Goal: Transaction & Acquisition: Purchase product/service

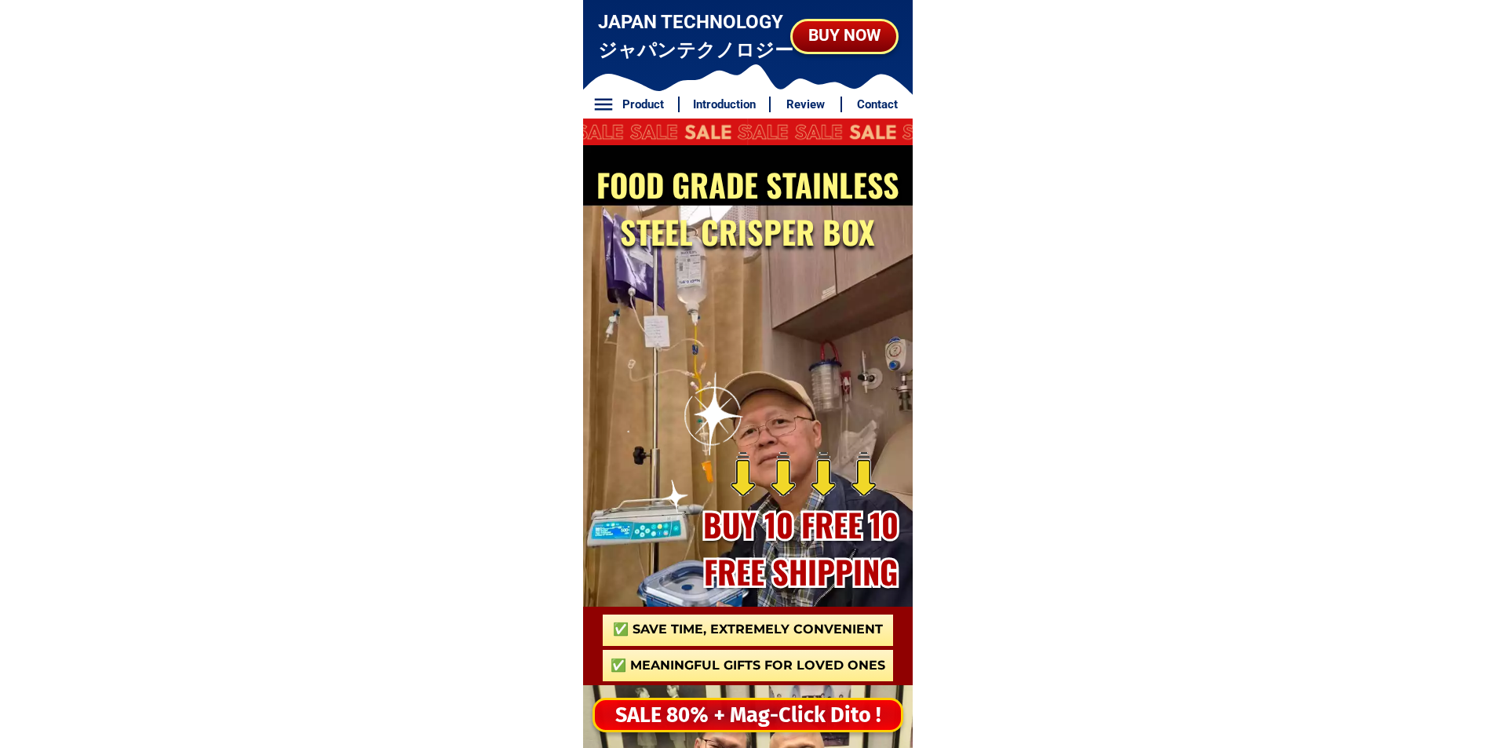
click at [677, 725] on div "SALE 80% + Mag-Click Dito !" at bounding box center [748, 715] width 306 height 32
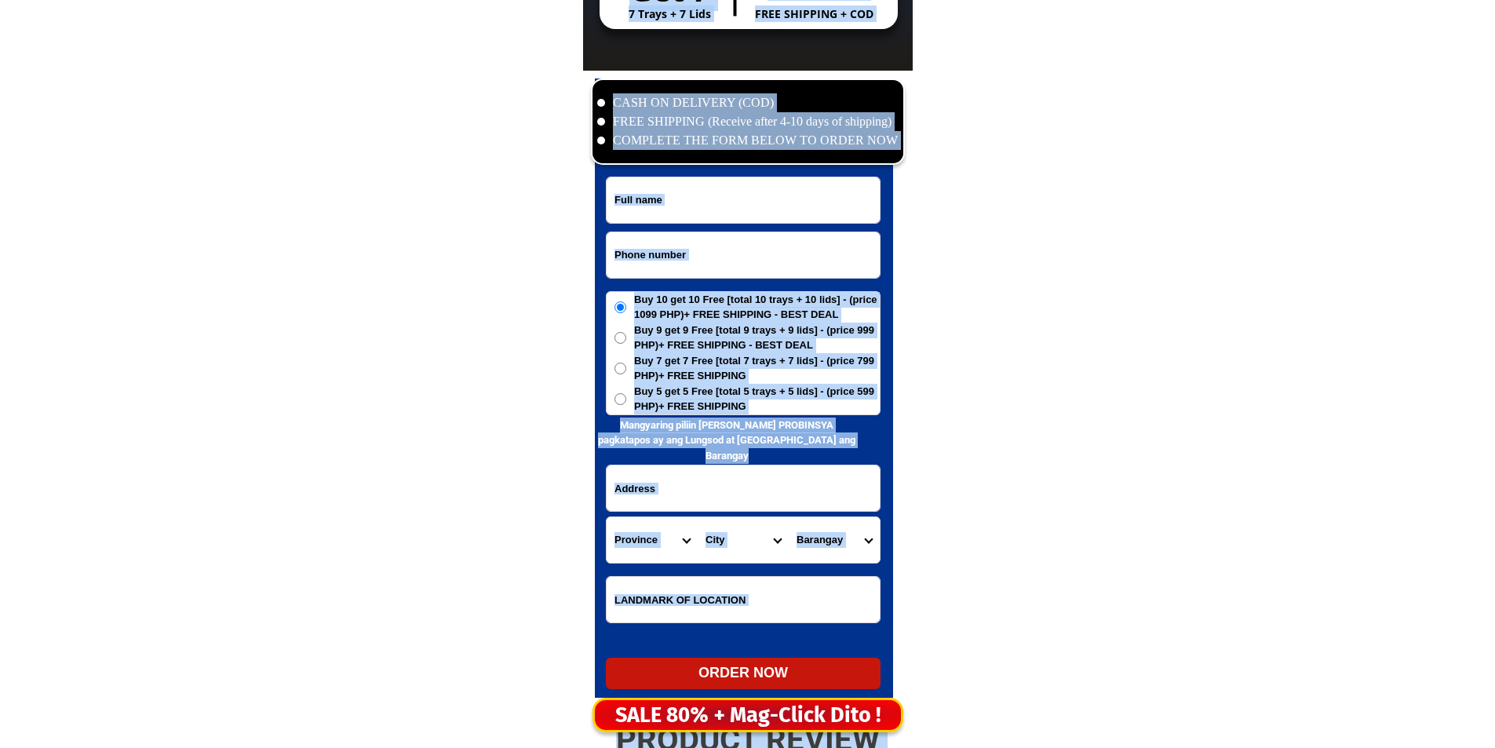
scroll to position [7580, 0]
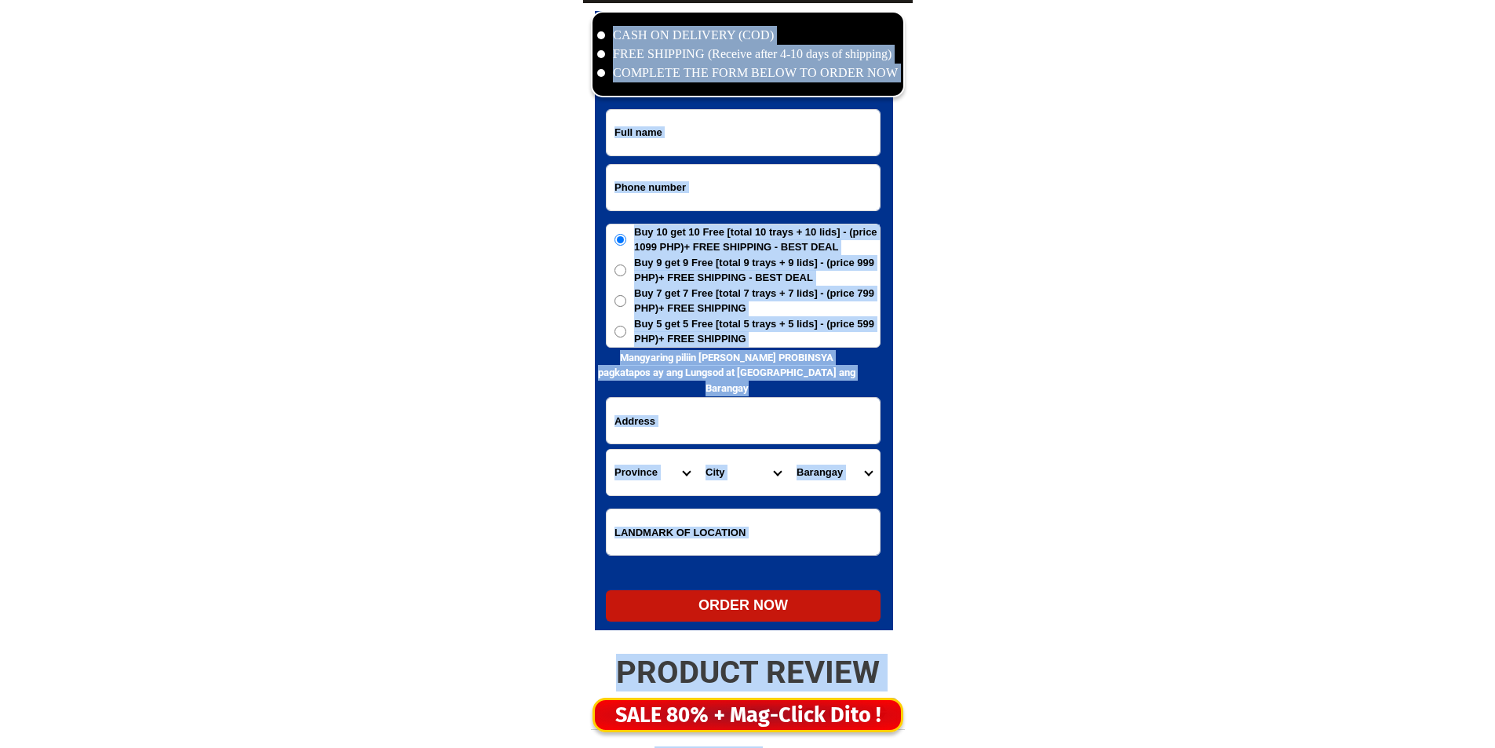
click at [714, 172] on input "Input phone_number" at bounding box center [742, 188] width 273 height 46
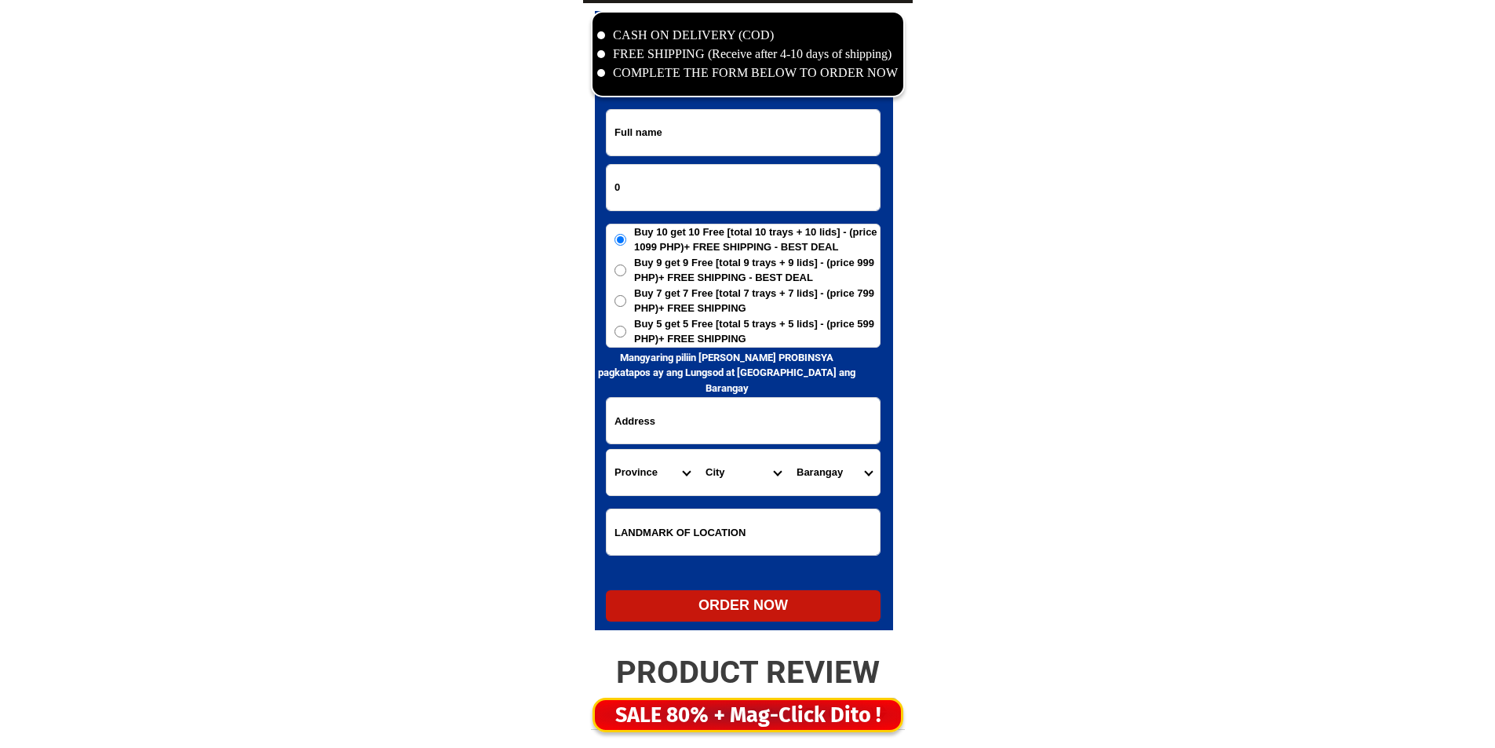
paste input "9917507225"
click at [718, 222] on form "09917507225 ORDER NOW Province [GEOGRAPHIC_DATA] [GEOGRAPHIC_DATA] [GEOGRAPHIC_…" at bounding box center [743, 365] width 275 height 512
click at [721, 197] on input "09917507225" at bounding box center [742, 188] width 273 height 46
paste input "352842054"
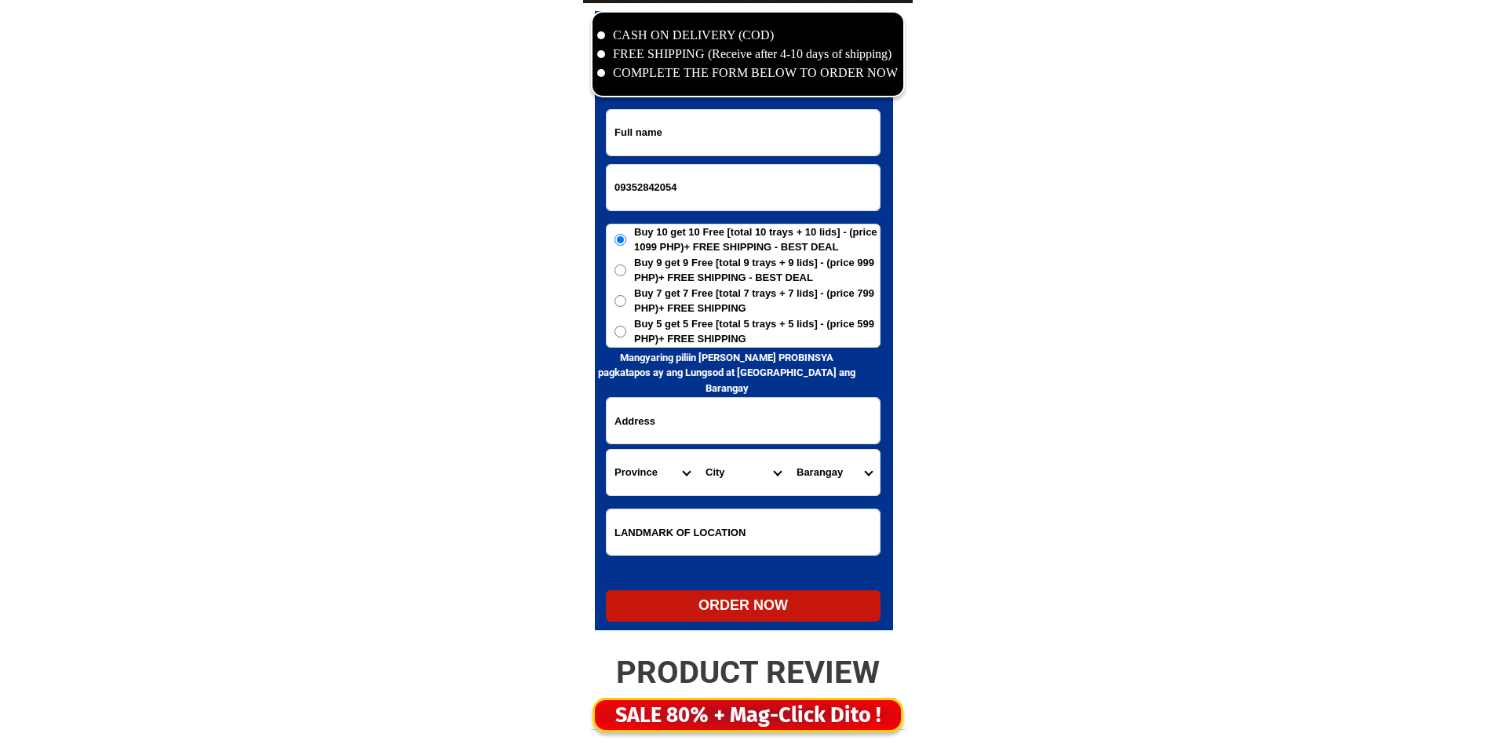
type input "09352842054"
click at [722, 147] on input "Input full_name" at bounding box center [742, 133] width 273 height 46
paste input "flotrentina [PERSON_NAME] camias"
type input "flotrentina [PERSON_NAME] camias"
click at [693, 327] on span "Buy 5 get 5 Free [total 5 trays + 5 lids] - (price 599 PHP)+ FREE SHIPPING" at bounding box center [757, 331] width 246 height 31
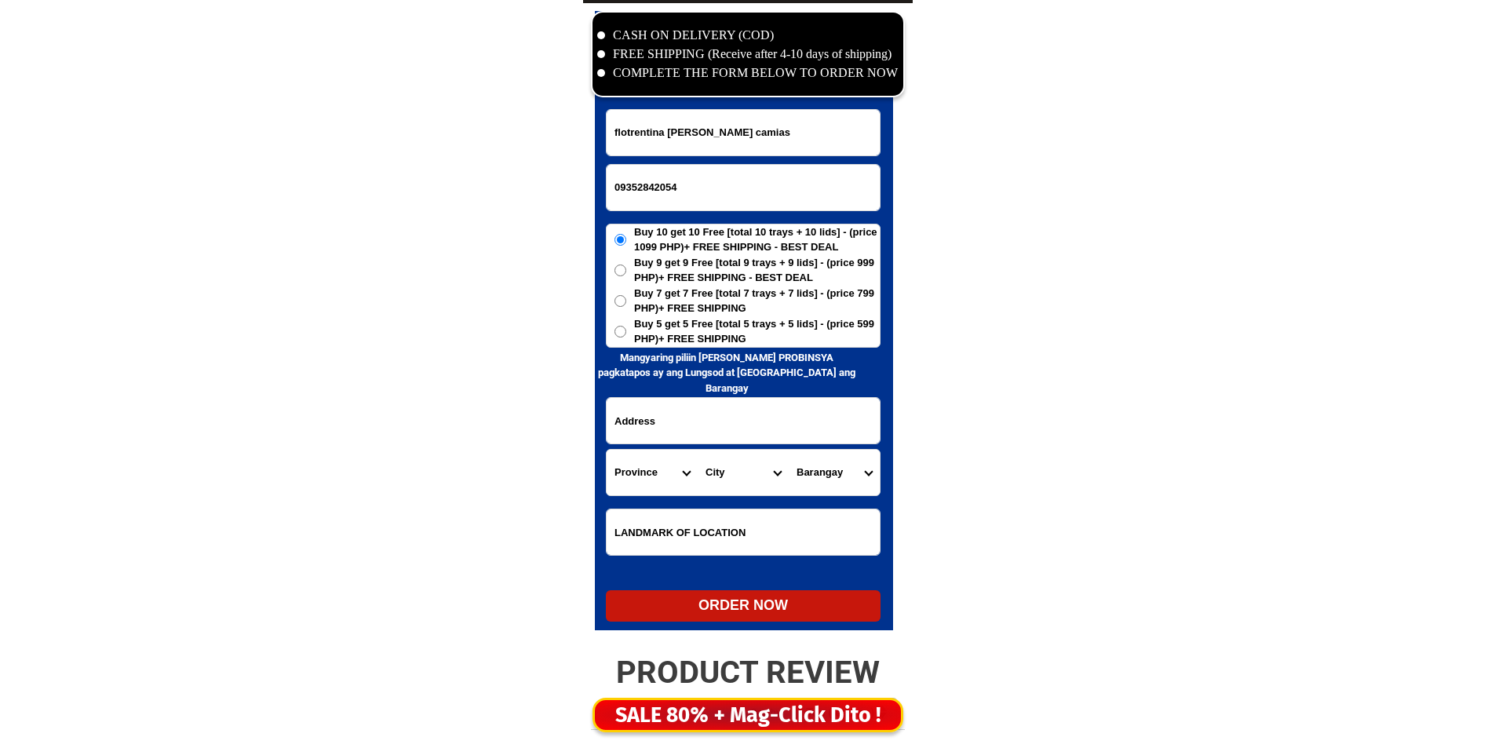
click at [626, 327] on input "Buy 5 get 5 Free [total 5 trays + 5 lids] - (price 599 PHP)+ FREE SHIPPING" at bounding box center [620, 332] width 12 height 12
radio input "true"
click at [697, 421] on input "Input address" at bounding box center [742, 421] width 273 height 46
paste input "sn migguel bulacan styo mandamulag"
type input "sn migguel bulacan styo mandamulag"
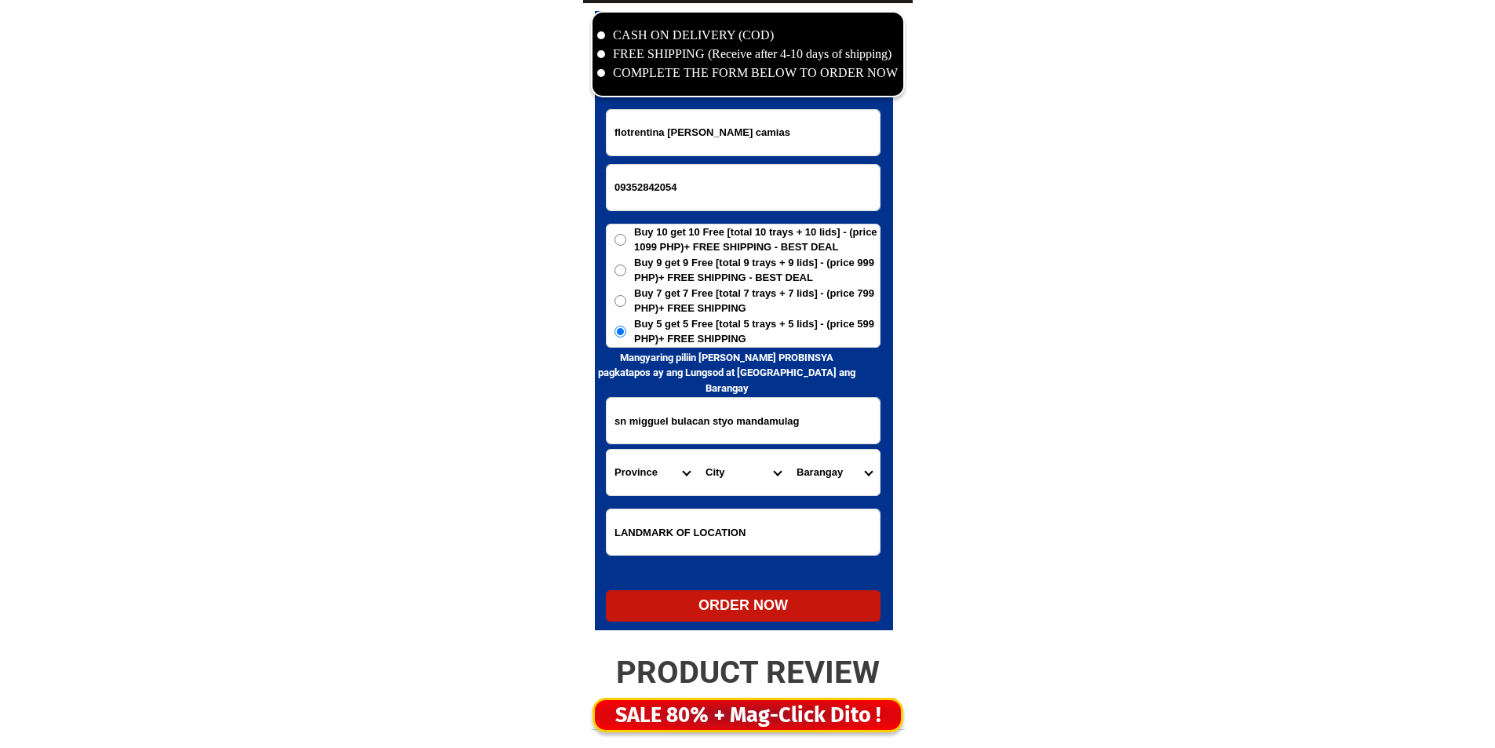
click at [664, 490] on select "Province [GEOGRAPHIC_DATA] [GEOGRAPHIC_DATA] [GEOGRAPHIC_DATA] [GEOGRAPHIC_DATA…" at bounding box center [651, 473] width 91 height 46
select select "63_761"
click at [664, 490] on select "Province [GEOGRAPHIC_DATA] [GEOGRAPHIC_DATA] [GEOGRAPHIC_DATA] [GEOGRAPHIC_DATA…" at bounding box center [651, 473] width 91 height 46
click at [724, 490] on select "City Angat Balagtas [GEOGRAPHIC_DATA] [GEOGRAPHIC_DATA] [GEOGRAPHIC_DATA] [GEOG…" at bounding box center [742, 473] width 91 height 46
click at [731, 470] on select "City Angat Balagtas [GEOGRAPHIC_DATA] [GEOGRAPHIC_DATA] [GEOGRAPHIC_DATA] [GEOG…" at bounding box center [742, 473] width 91 height 46
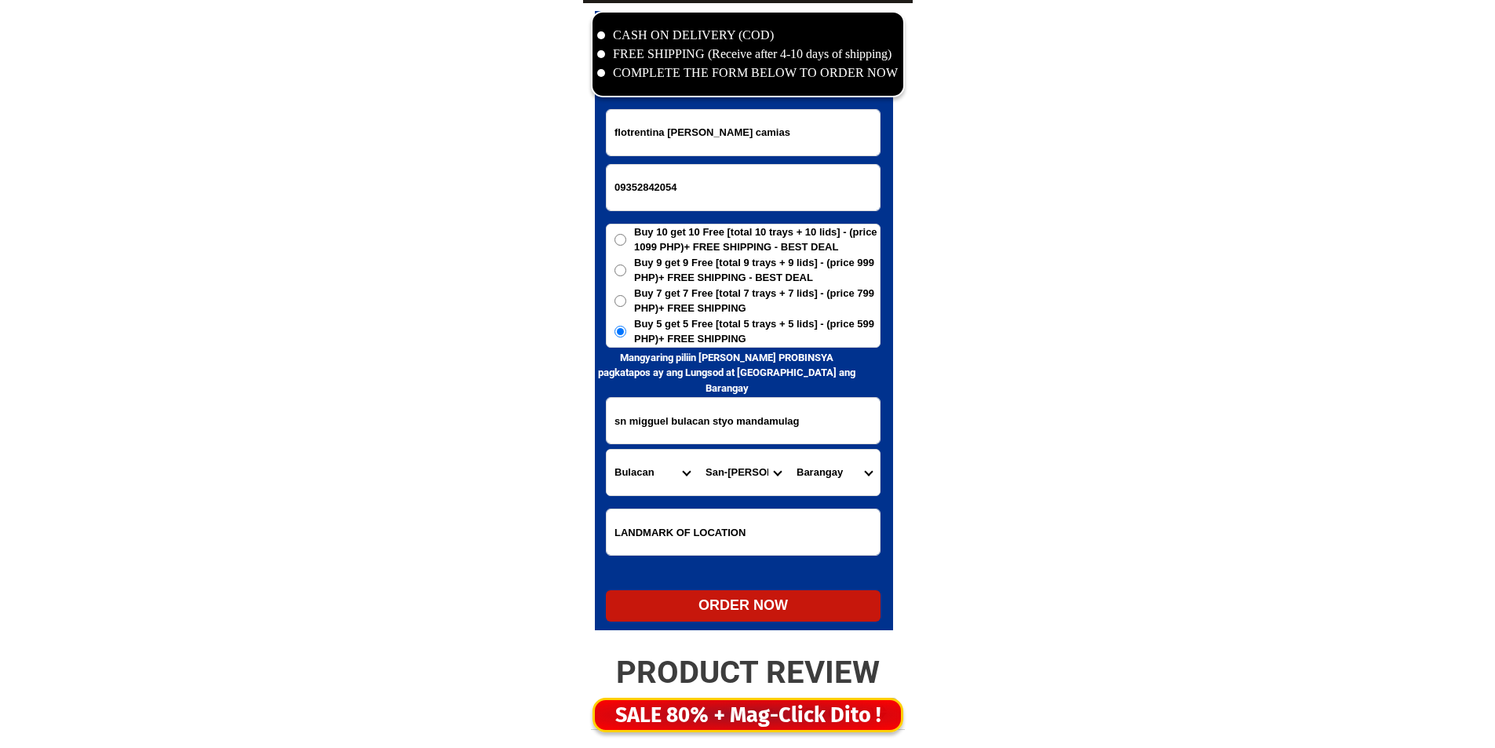
click at [731, 470] on select "City Angat Balagtas [GEOGRAPHIC_DATA] [GEOGRAPHIC_DATA] [GEOGRAPHIC_DATA] [GEOG…" at bounding box center [742, 473] width 91 height 46
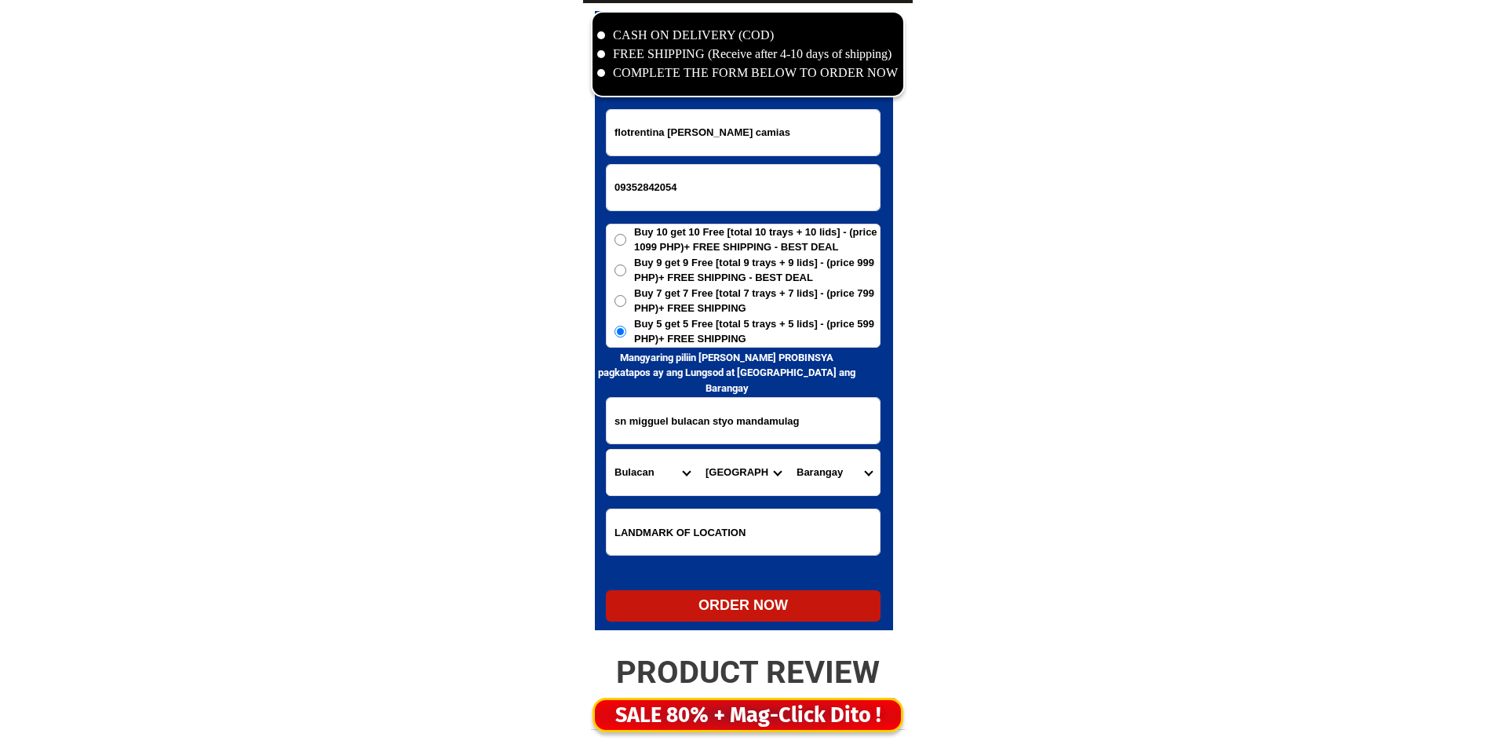
select select "63_7612523"
click at [697, 450] on select "City Angat Balagtas [GEOGRAPHIC_DATA] [GEOGRAPHIC_DATA] [GEOGRAPHIC_DATA] [GEOG…" at bounding box center [742, 473] width 91 height 46
click at [825, 488] on select "Barangay Bagong pag-asa [GEOGRAPHIC_DATA] silang [GEOGRAPHIC_DATA] [GEOGRAPHIC_…" at bounding box center [834, 473] width 91 height 46
click at [813, 465] on select "Barangay Bagong pag-asa [GEOGRAPHIC_DATA] silang [GEOGRAPHIC_DATA] [GEOGRAPHIC_…" at bounding box center [834, 473] width 91 height 46
click at [814, 465] on select "Barangay Bagong pag-asa [GEOGRAPHIC_DATA] silang [GEOGRAPHIC_DATA] [GEOGRAPHIC_…" at bounding box center [834, 473] width 91 height 46
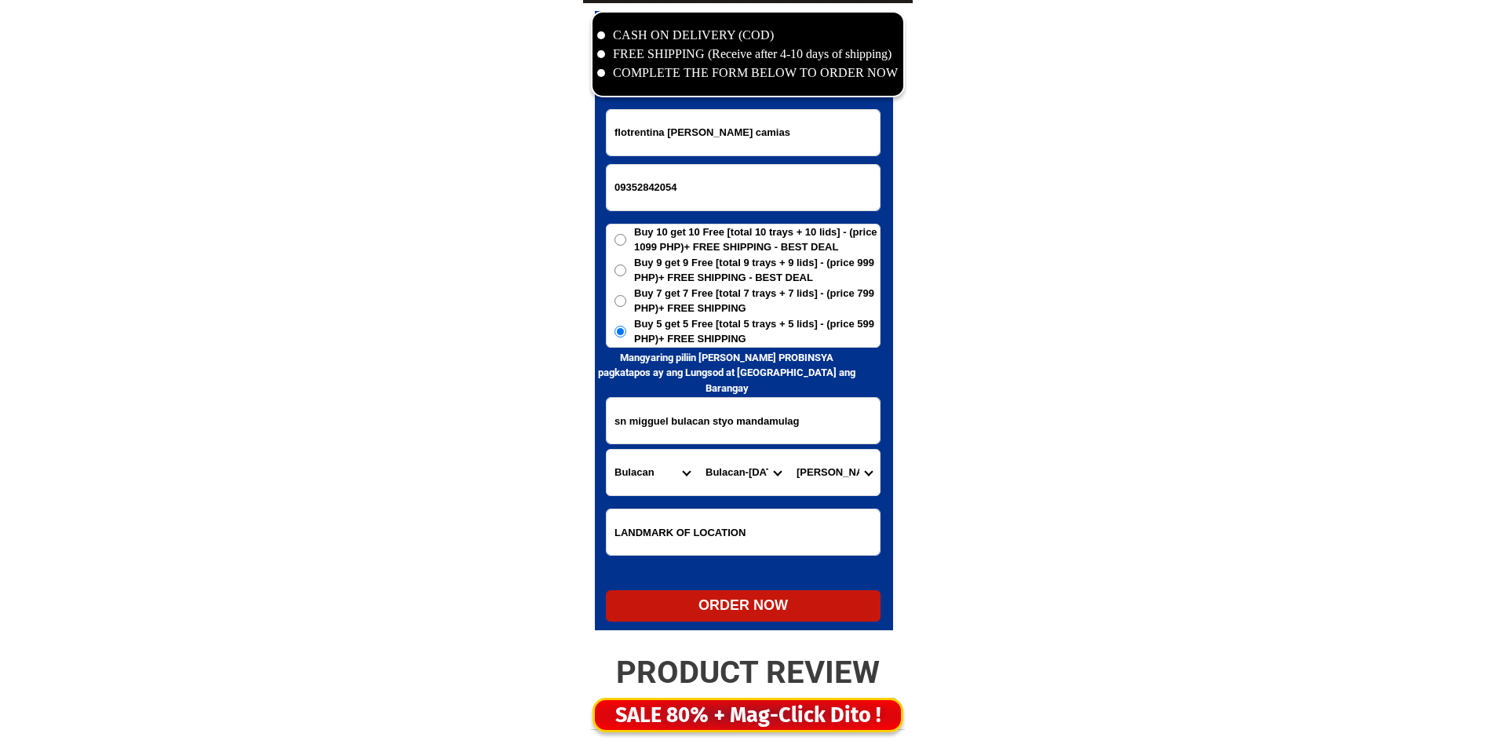
click at [816, 459] on select "Barangay Bagong pag-asa [GEOGRAPHIC_DATA] silang [GEOGRAPHIC_DATA] [GEOGRAPHIC_…" at bounding box center [834, 473] width 91 height 46
click at [748, 477] on select "City Angat Balagtas [GEOGRAPHIC_DATA] [GEOGRAPHIC_DATA] [GEOGRAPHIC_DATA] [GEOG…" at bounding box center [742, 473] width 91 height 46
click at [824, 473] on select "Barangay Bagong pag-asa [GEOGRAPHIC_DATA] silang [GEOGRAPHIC_DATA] [GEOGRAPHIC_…" at bounding box center [834, 473] width 91 height 46
click at [738, 411] on input "sn migguel bulacan styo mandamulag" at bounding box center [742, 421] width 273 height 46
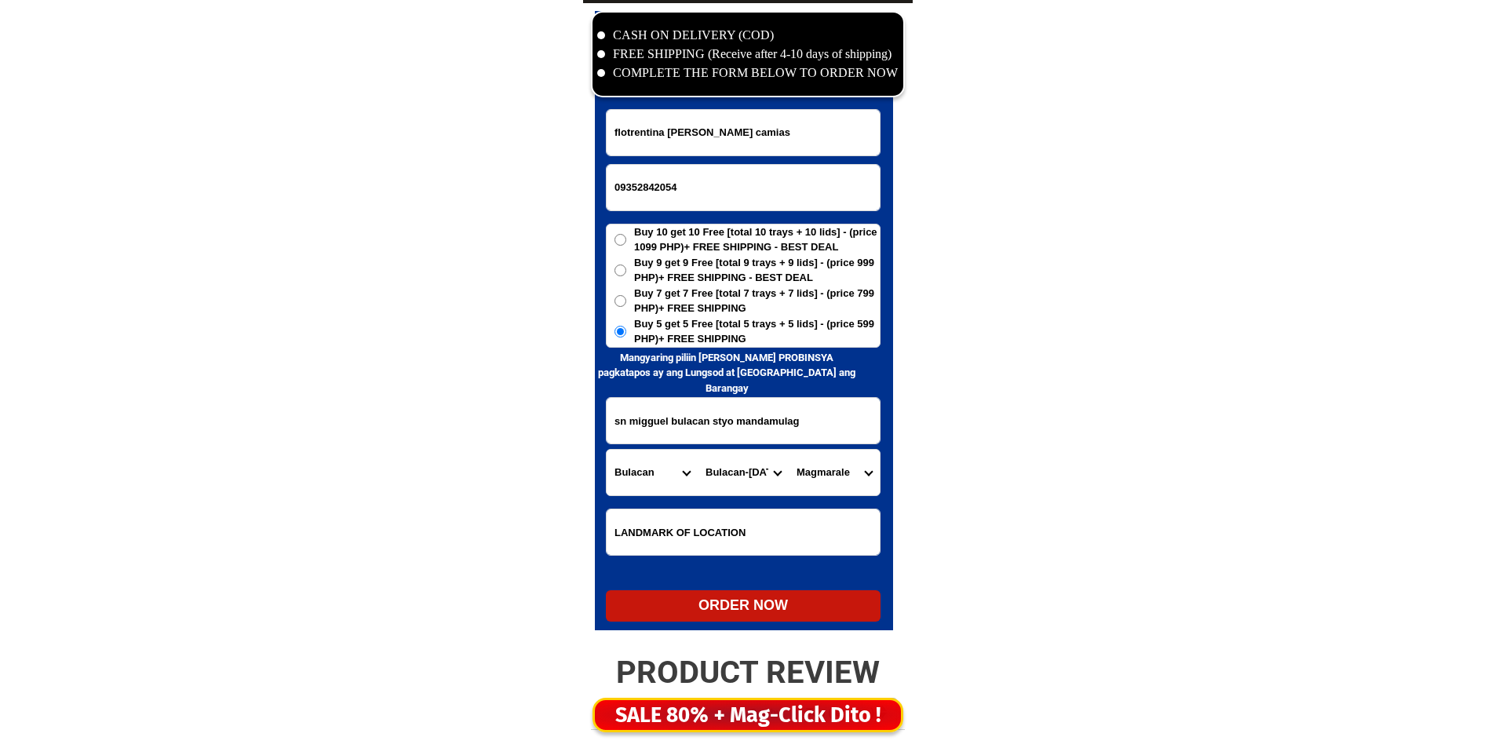
click at [738, 411] on input "sn migguel bulacan styo mandamulag" at bounding box center [742, 421] width 273 height 46
click at [814, 475] on select "Barangay Bagong pag-asa [GEOGRAPHIC_DATA] silang [GEOGRAPHIC_DATA] [GEOGRAPHIC_…" at bounding box center [834, 473] width 91 height 46
select select "63_76125232286"
click at [789, 450] on select "Barangay Bagong pag-asa [GEOGRAPHIC_DATA] silang [GEOGRAPHIC_DATA] [GEOGRAPHIC_…" at bounding box center [834, 473] width 91 height 46
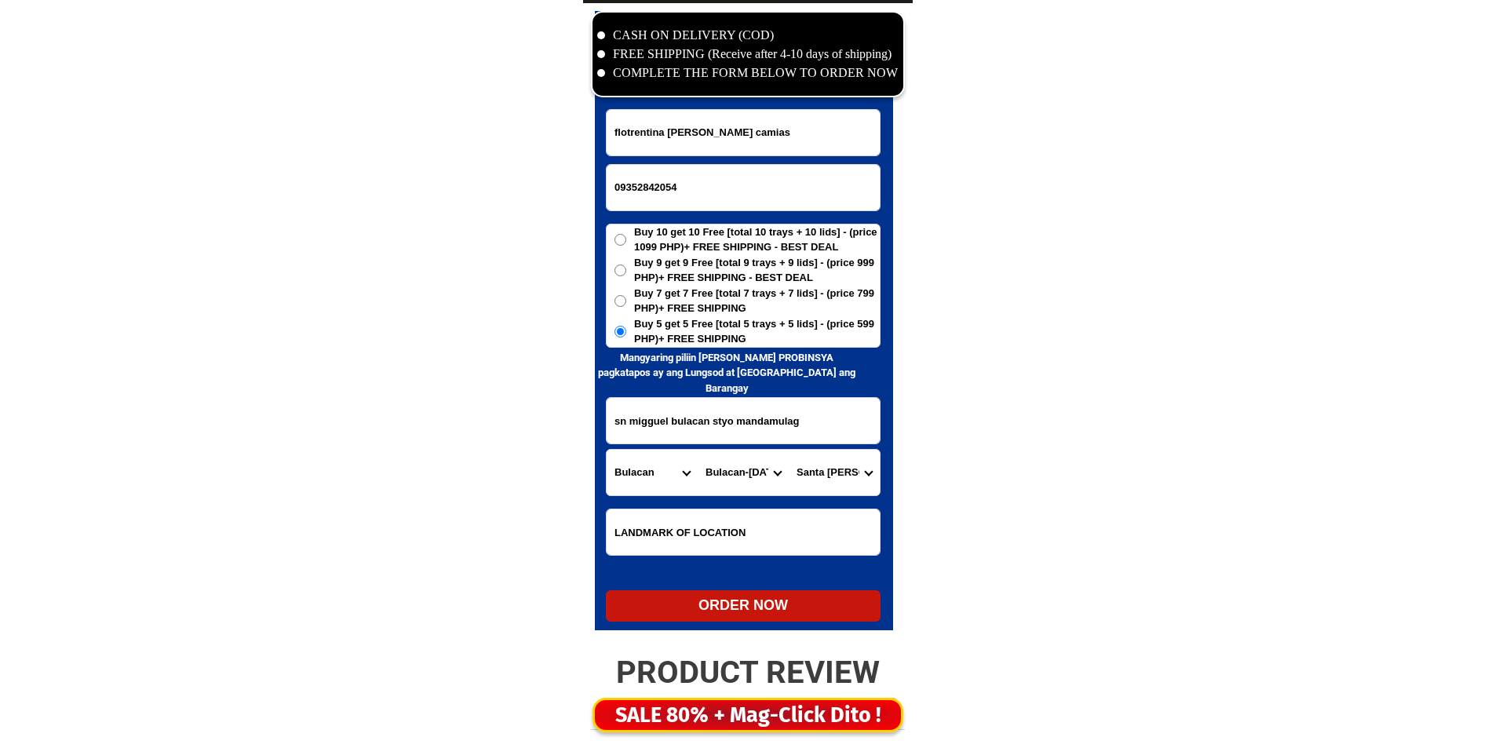
click at [803, 427] on input "sn migguel bulacan styo mandamulag" at bounding box center [742, 421] width 273 height 46
click at [610, 465] on div "CASH ON DELIVERY (COD) FREE SHIPPING (Receive after 4-10 days of shipping) COMP…" at bounding box center [748, 324] width 330 height 643
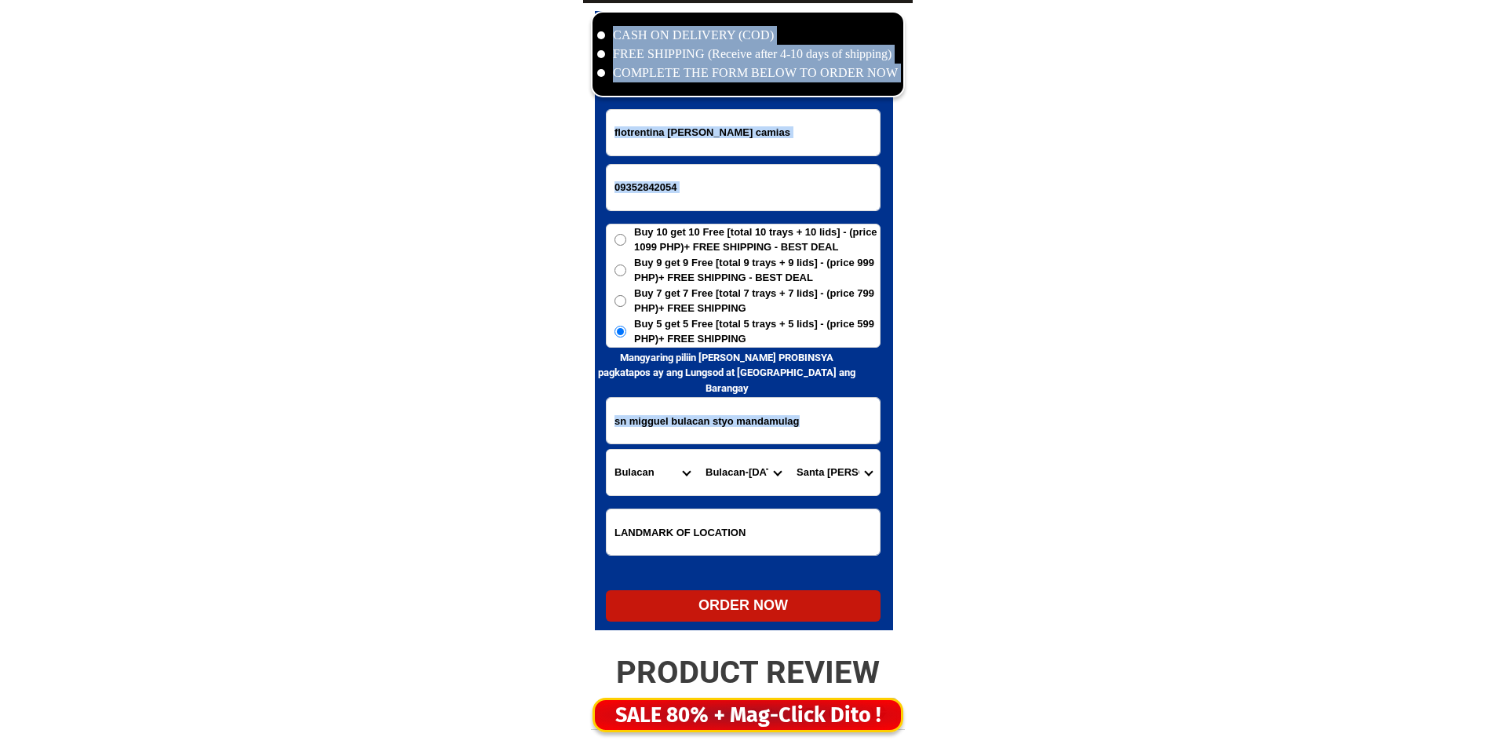
click at [631, 465] on select "Province [GEOGRAPHIC_DATA] [GEOGRAPHIC_DATA] [GEOGRAPHIC_DATA] [GEOGRAPHIC_DATA…" at bounding box center [651, 473] width 91 height 46
select select "63_386"
click at [677, 471] on select "Province [GEOGRAPHIC_DATA] [GEOGRAPHIC_DATA] [GEOGRAPHIC_DATA] [GEOGRAPHIC_DATA…" at bounding box center [651, 473] width 91 height 46
click at [734, 470] on select "City Alubijid [GEOGRAPHIC_DATA] [GEOGRAPHIC_DATA] [GEOGRAPHIC_DATA] [GEOGRAPHIC…" at bounding box center [742, 473] width 91 height 46
select select "63_386807"
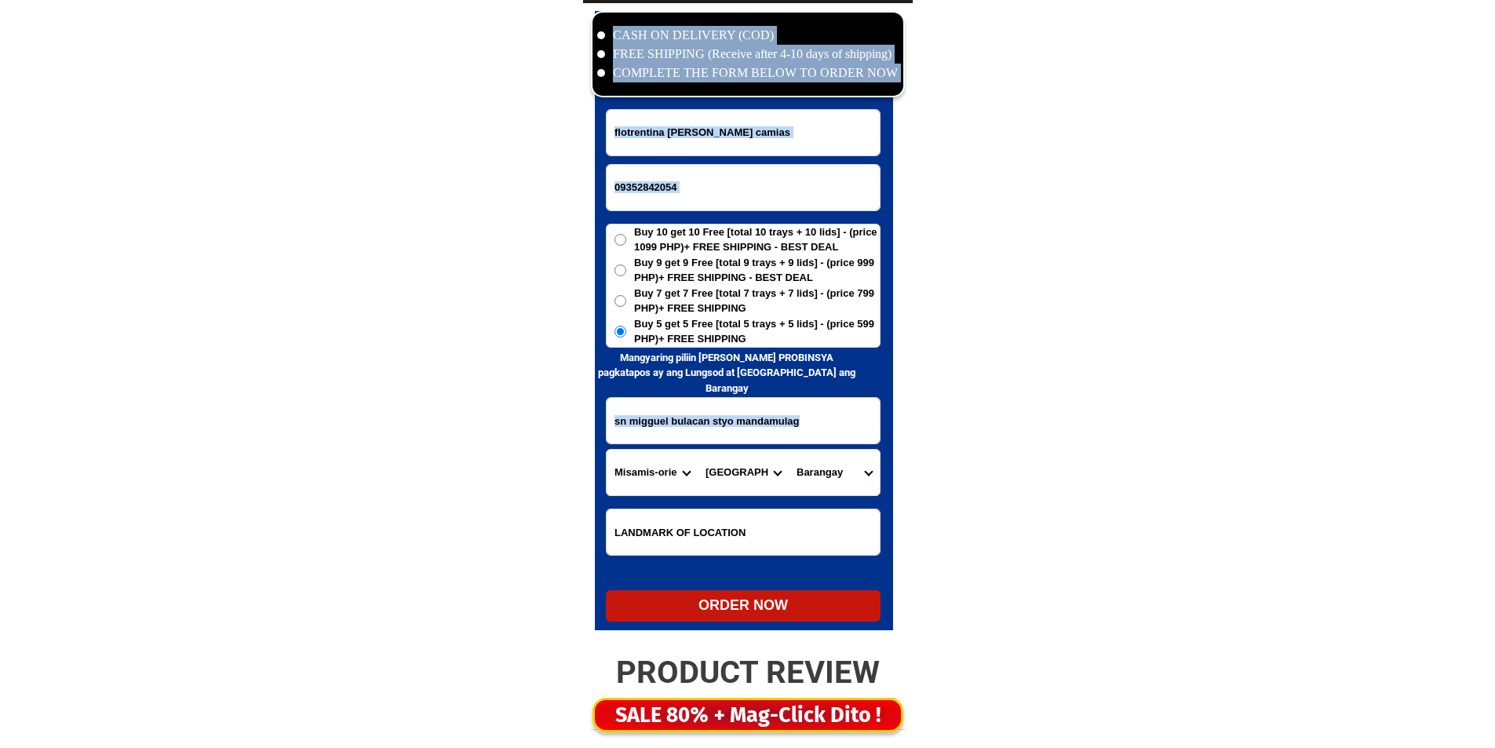
click at [734, 470] on select "City Alubijid [GEOGRAPHIC_DATA] [GEOGRAPHIC_DATA] [GEOGRAPHIC_DATA] [GEOGRAPHIC…" at bounding box center [742, 473] width 91 height 46
click at [830, 476] on select "Barangay Agusan Baikingon [GEOGRAPHIC_DATA] Balulang Barangay 1 (pob.) Barangay…" at bounding box center [834, 473] width 91 height 46
select select "63_3868078284"
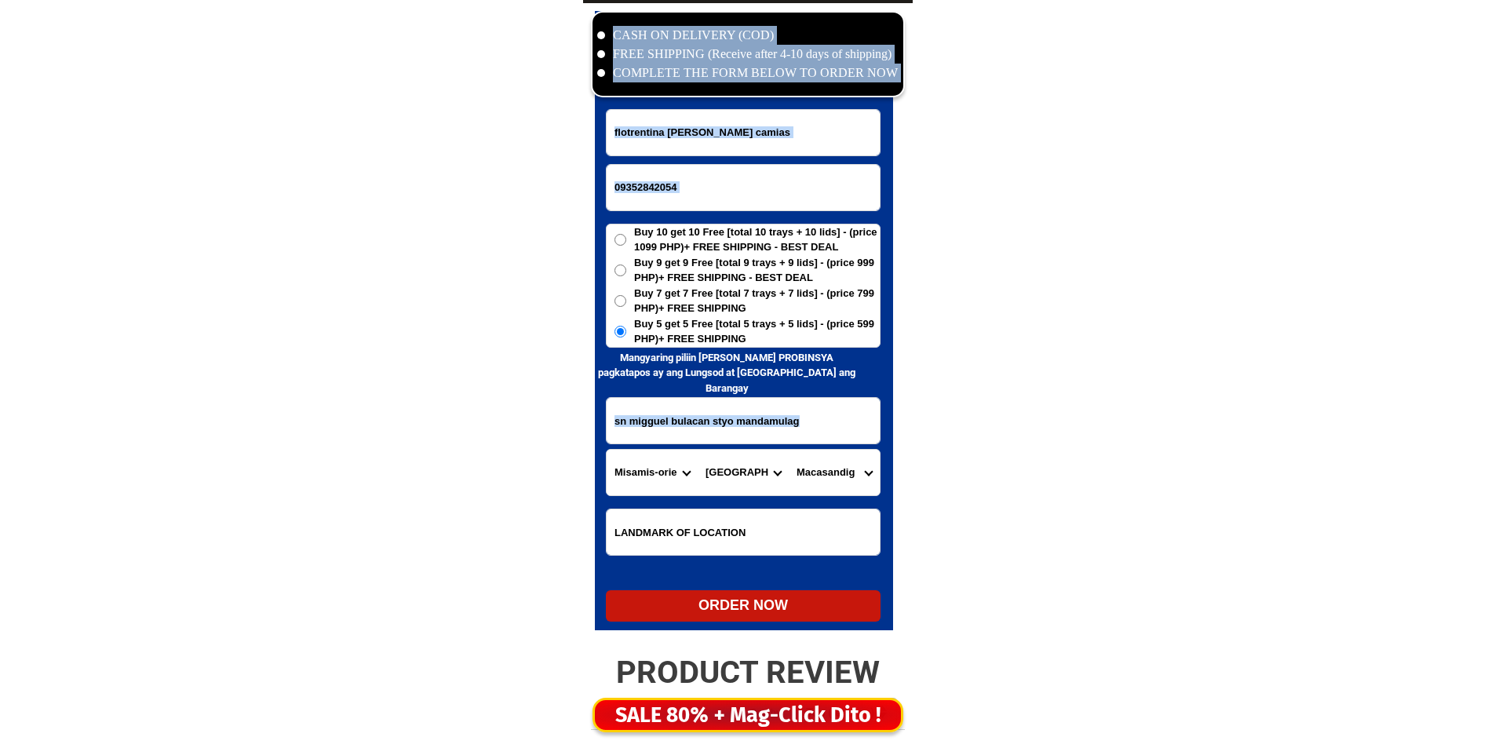
click at [830, 476] on select "Barangay Agusan Baikingon [GEOGRAPHIC_DATA] Balulang Barangay 1 (pob.) Barangay…" at bounding box center [834, 473] width 91 height 46
click at [769, 625] on div at bounding box center [744, 320] width 298 height 619
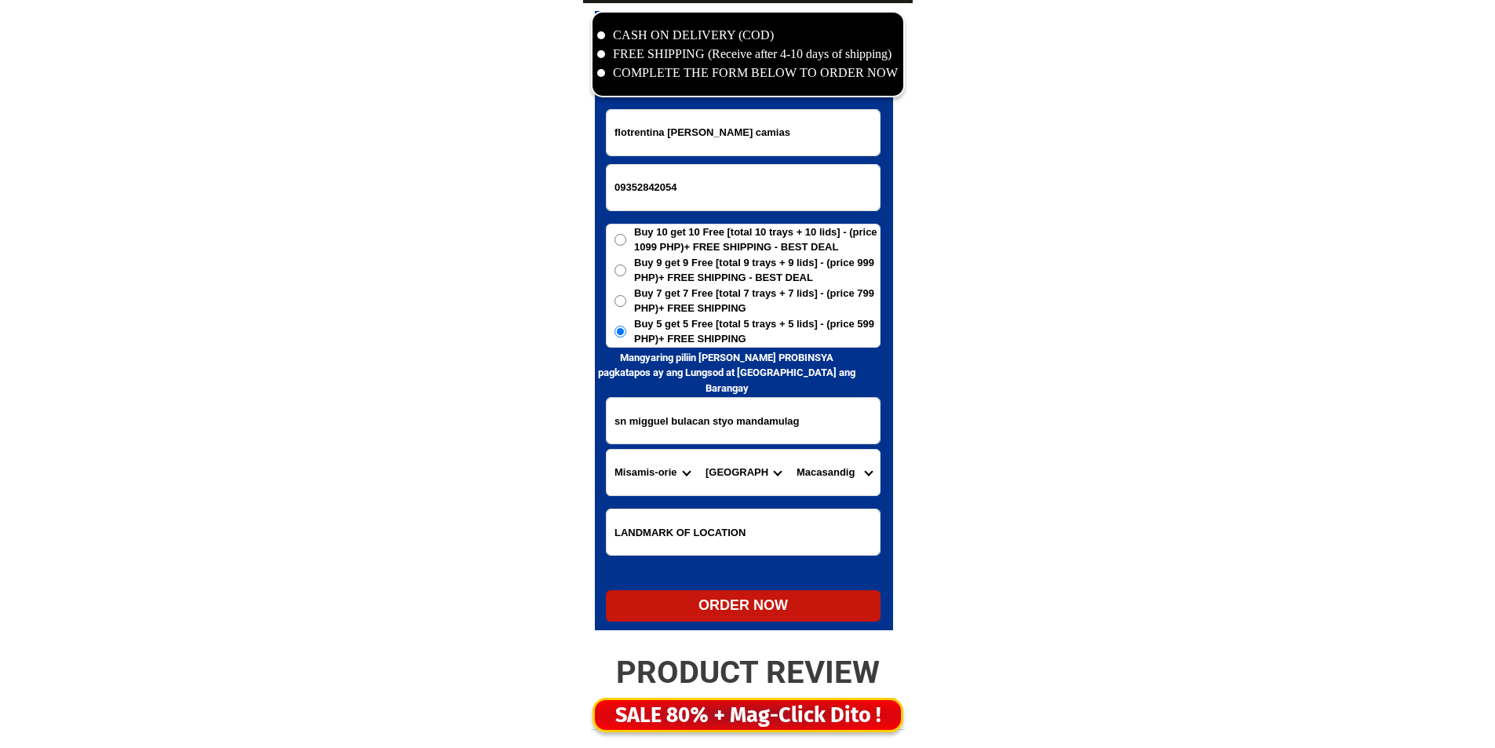
click at [779, 612] on div "ORDER NOW" at bounding box center [743, 605] width 275 height 21
type input "09352842054"
radio input "true"
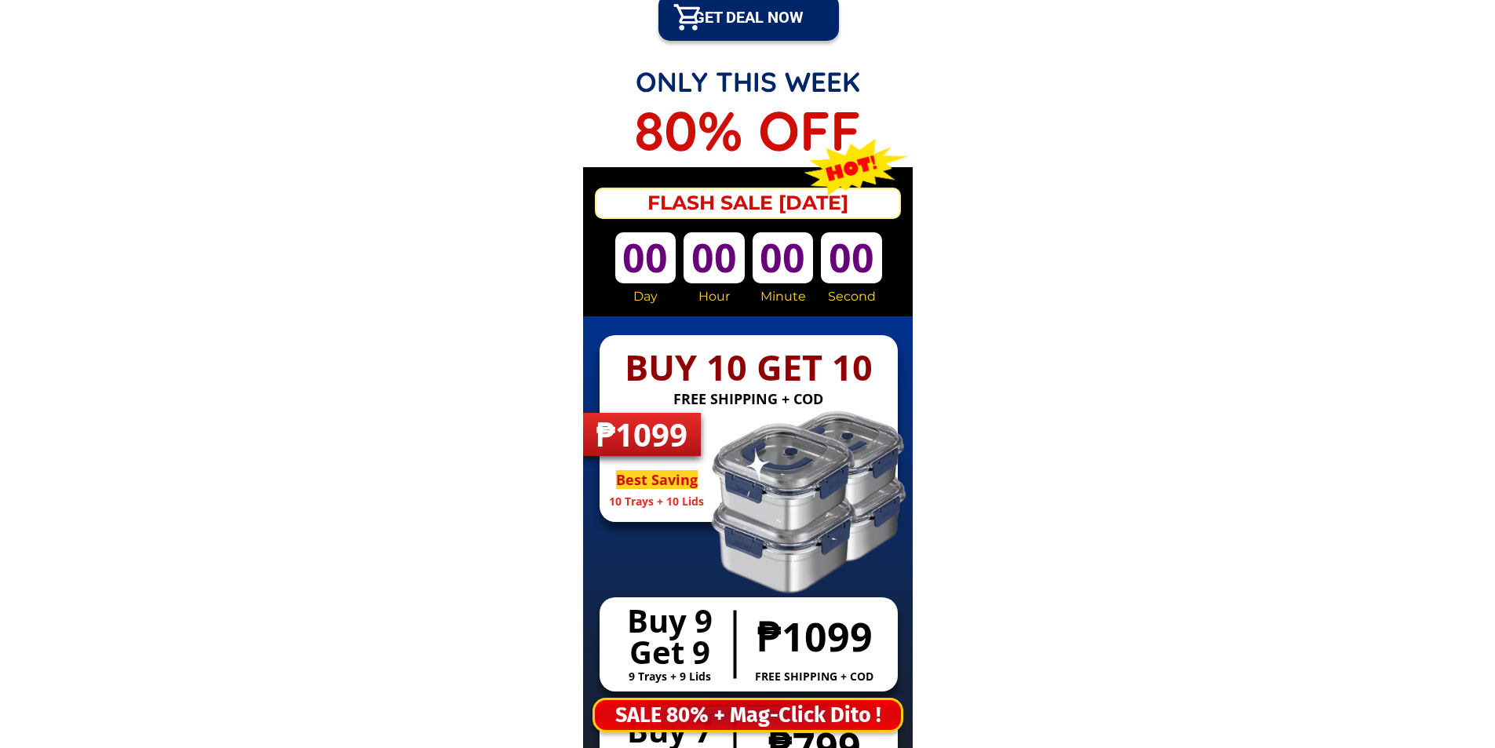
scroll to position [7525, 0]
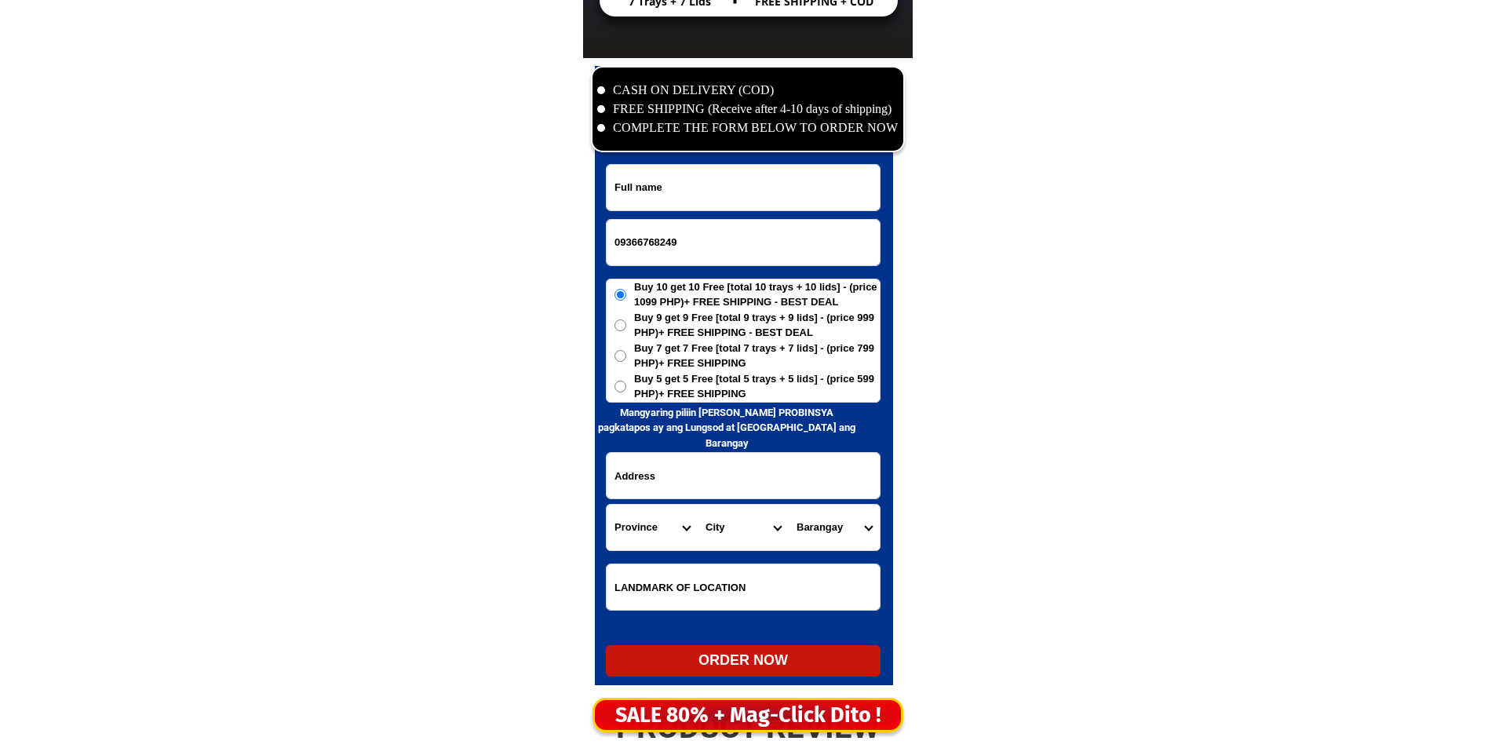
click at [715, 168] on input "Input full_name" at bounding box center [742, 188] width 273 height 46
paste input "Priscila Pingol"
type input "Priscila Pingol"
click at [632, 364] on label "Buy 7 get 7 Free [total 7 trays + 7 lids] - (price 799 PHP)+ FREE SHIPPING" at bounding box center [742, 356] width 273 height 31
click at [626, 362] on input "Buy 7 get 7 Free [total 7 trays + 7 lids] - (price 799 PHP)+ FREE SHIPPING" at bounding box center [620, 356] width 12 height 12
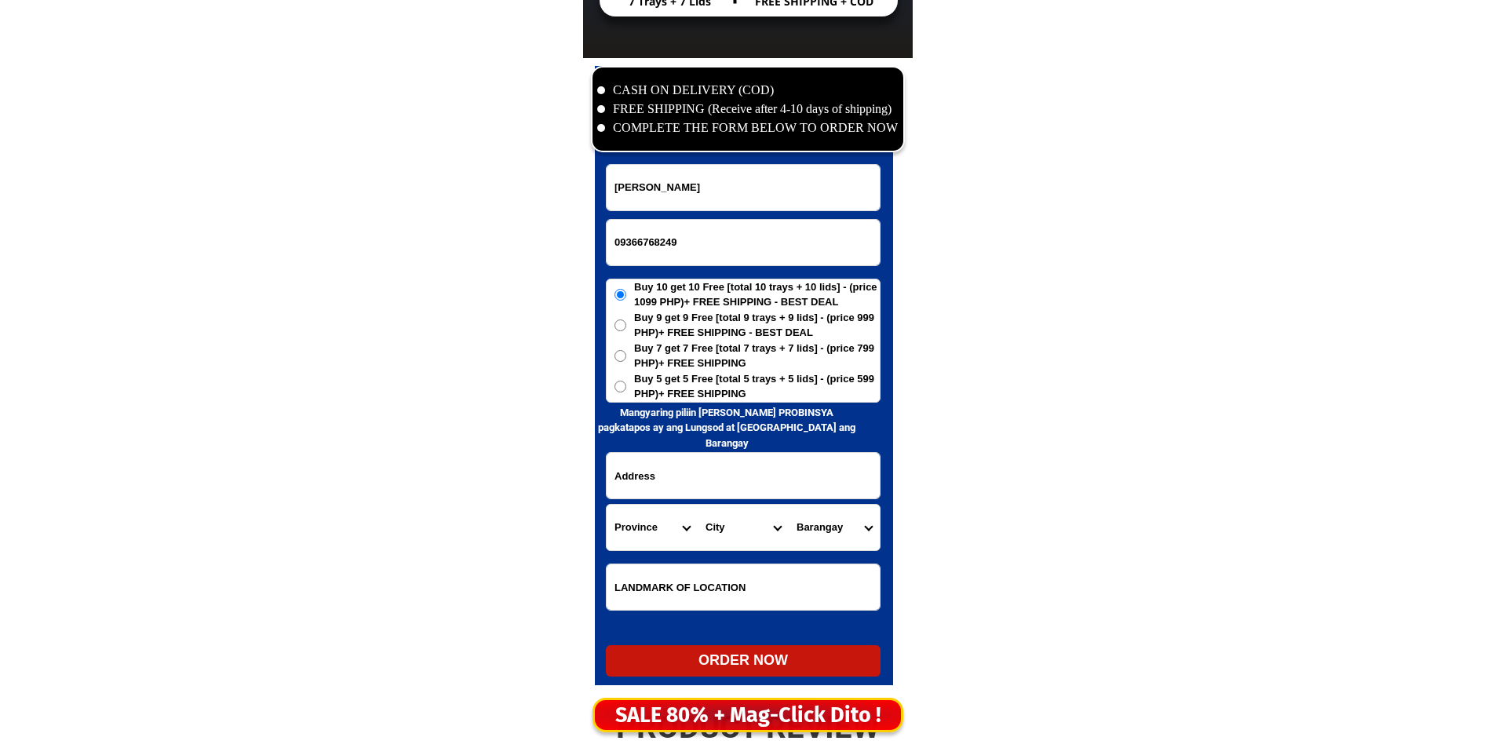
radio input "true"
click at [626, 388] on label "Buy 5 get 5 Free [total 5 trays + 5 lids] - (price 599 PHP)+ FREE SHIPPING" at bounding box center [742, 386] width 273 height 31
click at [626, 388] on input "Buy 5 get 5 Free [total 5 trays + 5 lids] - (price 599 PHP)+ FREE SHIPPING" at bounding box center [620, 387] width 12 height 12
radio input "true"
click at [671, 479] on input "Input address" at bounding box center [742, 476] width 273 height 46
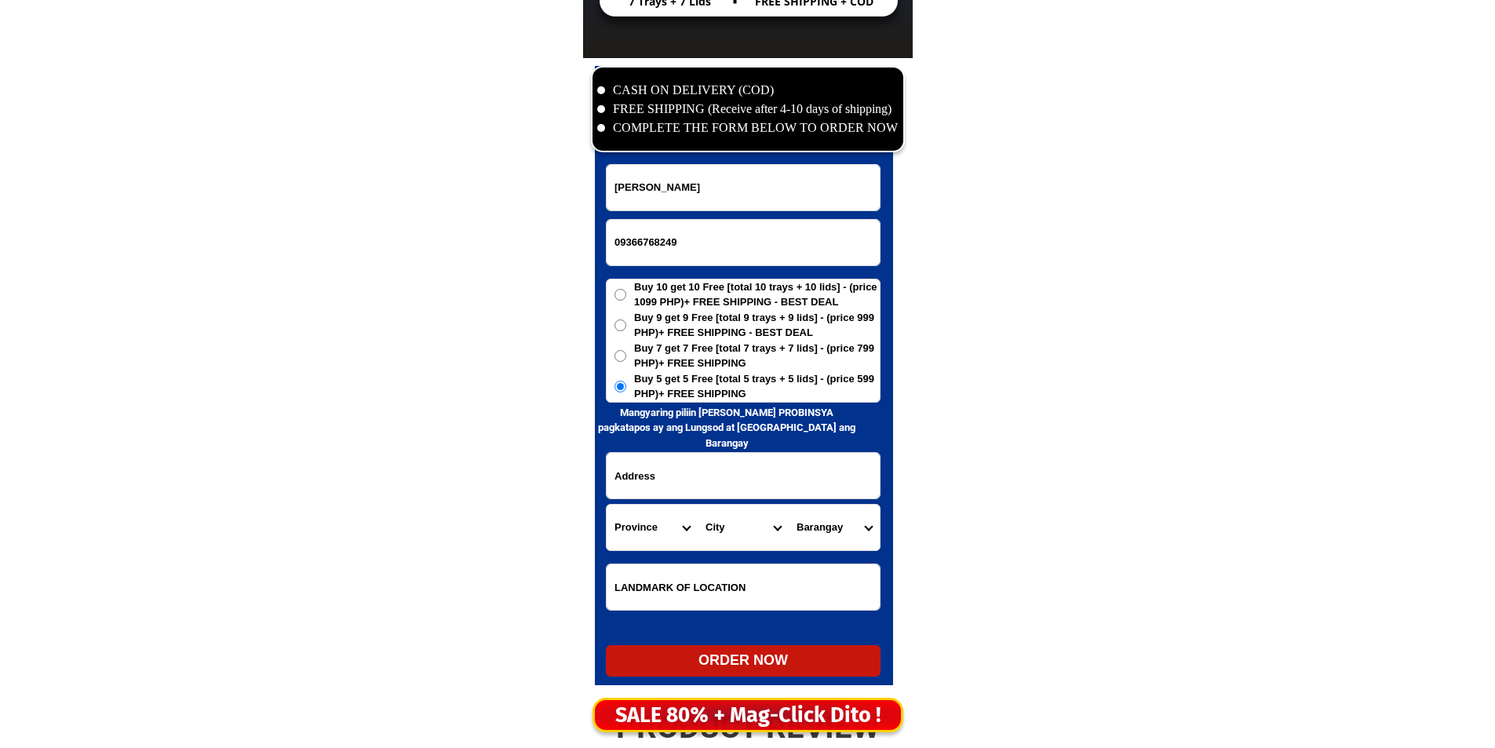
paste input "Taal Malolos Bulakan bago dumating sa taal elementary school"
type input "Taal Malolos Bulakan bago dumating sa taal elementary school"
click at [639, 520] on select "Province [GEOGRAPHIC_DATA] [GEOGRAPHIC_DATA] [GEOGRAPHIC_DATA] [GEOGRAPHIC_DATA…" at bounding box center [651, 527] width 91 height 46
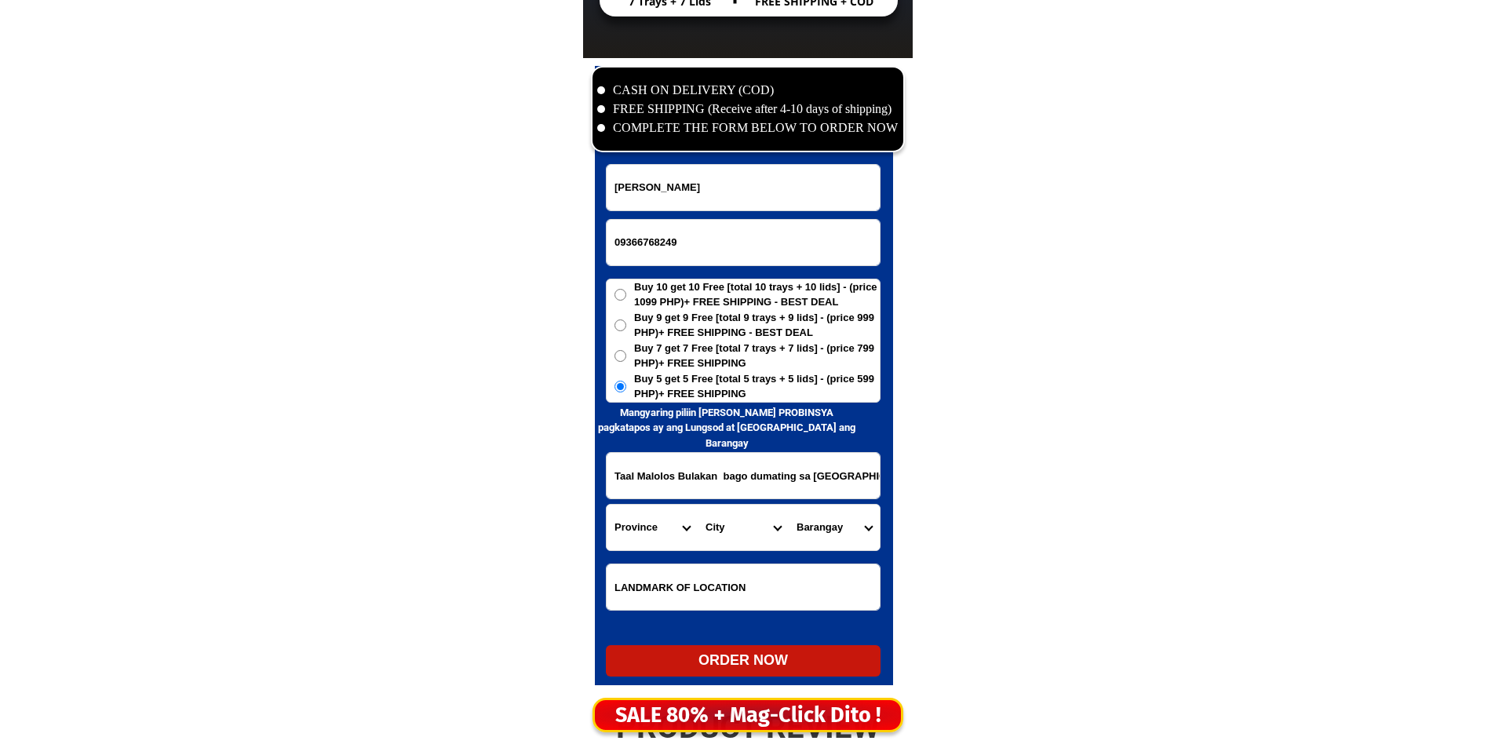
select select "63_761"
click at [639, 520] on select "Province [GEOGRAPHIC_DATA] [GEOGRAPHIC_DATA] [GEOGRAPHIC_DATA] [GEOGRAPHIC_DATA…" at bounding box center [651, 527] width 91 height 46
click at [723, 527] on select "City Angat Balagtas [GEOGRAPHIC_DATA] [GEOGRAPHIC_DATA] [GEOGRAPHIC_DATA] [GEOG…" at bounding box center [742, 527] width 91 height 46
select select "63_7612858"
click at [723, 527] on select "City Angat Balagtas [GEOGRAPHIC_DATA] [GEOGRAPHIC_DATA] [GEOGRAPHIC_DATA] [GEOG…" at bounding box center [742, 527] width 91 height 46
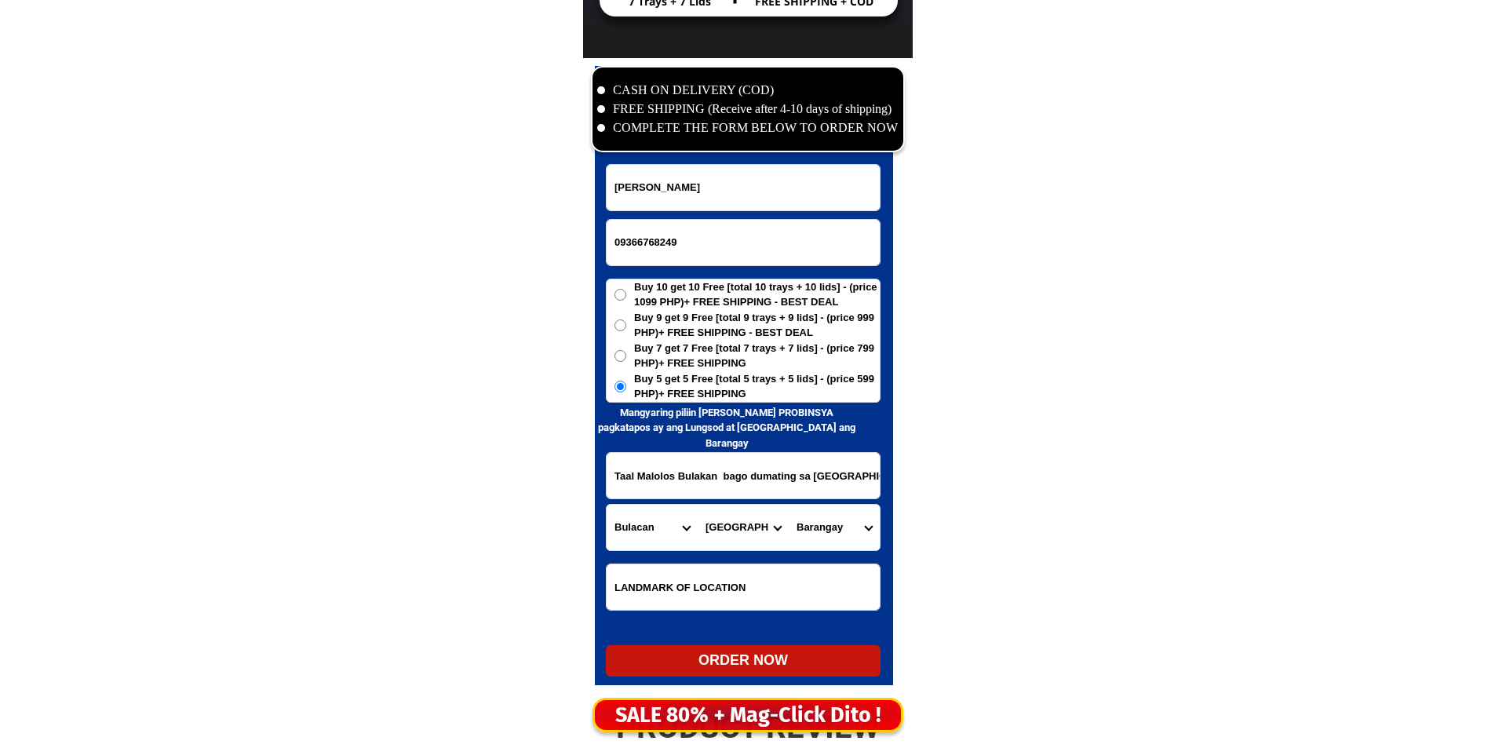
click at [832, 532] on select "Barangay Anilao Atlag Babatnin Bagna Bagong bayan Balayong Balite Bangkal Barih…" at bounding box center [834, 527] width 91 height 46
select select "63_76128585681"
click at [789, 504] on select "Barangay Anilao Atlag Babatnin Bagna Bagong bayan Balayong Balite Bangkal Barih…" at bounding box center [834, 527] width 91 height 46
click at [743, 656] on div "ORDER NOW" at bounding box center [743, 660] width 275 height 21
type input "09366768249"
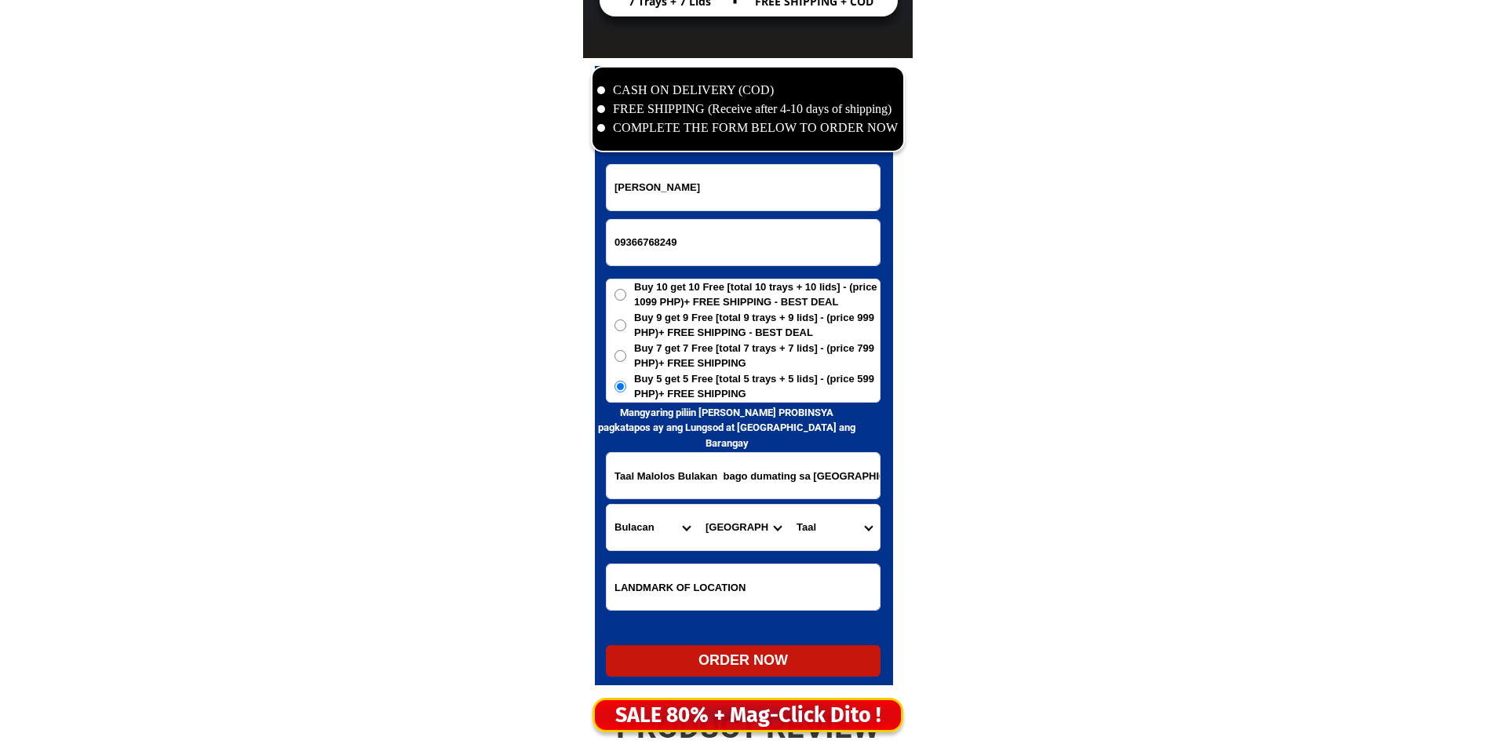
radio input "true"
